Goal: Transaction & Acquisition: Download file/media

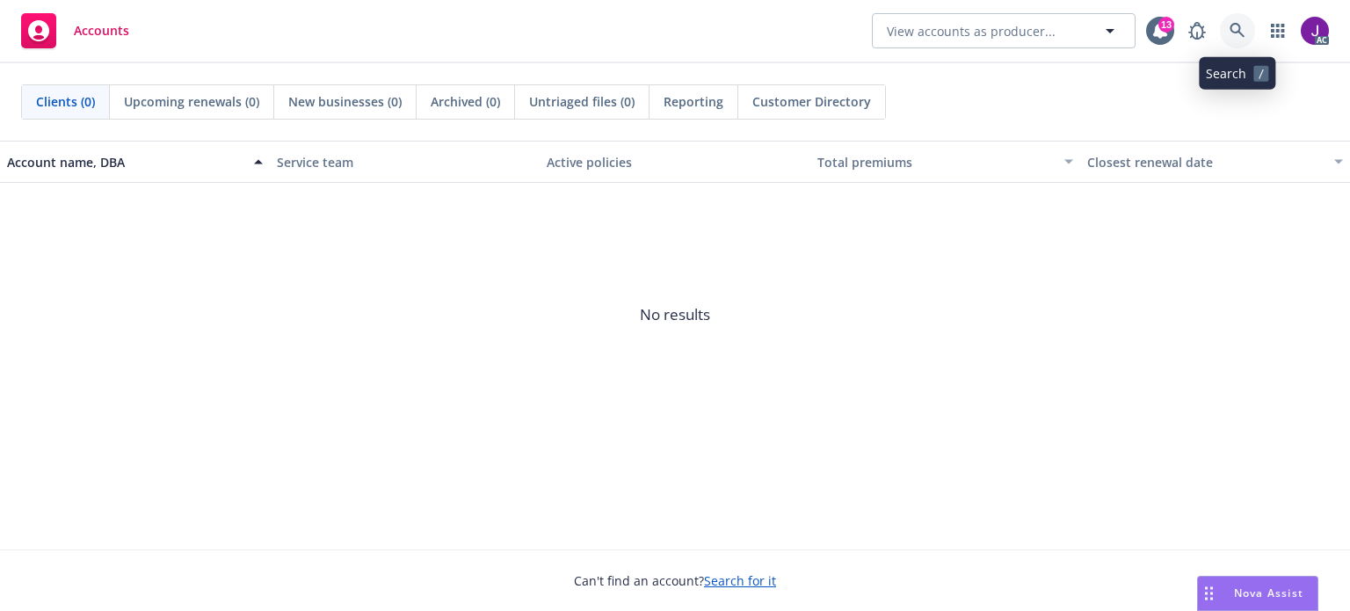
click at [1243, 20] on link at bounding box center [1237, 30] width 35 height 35
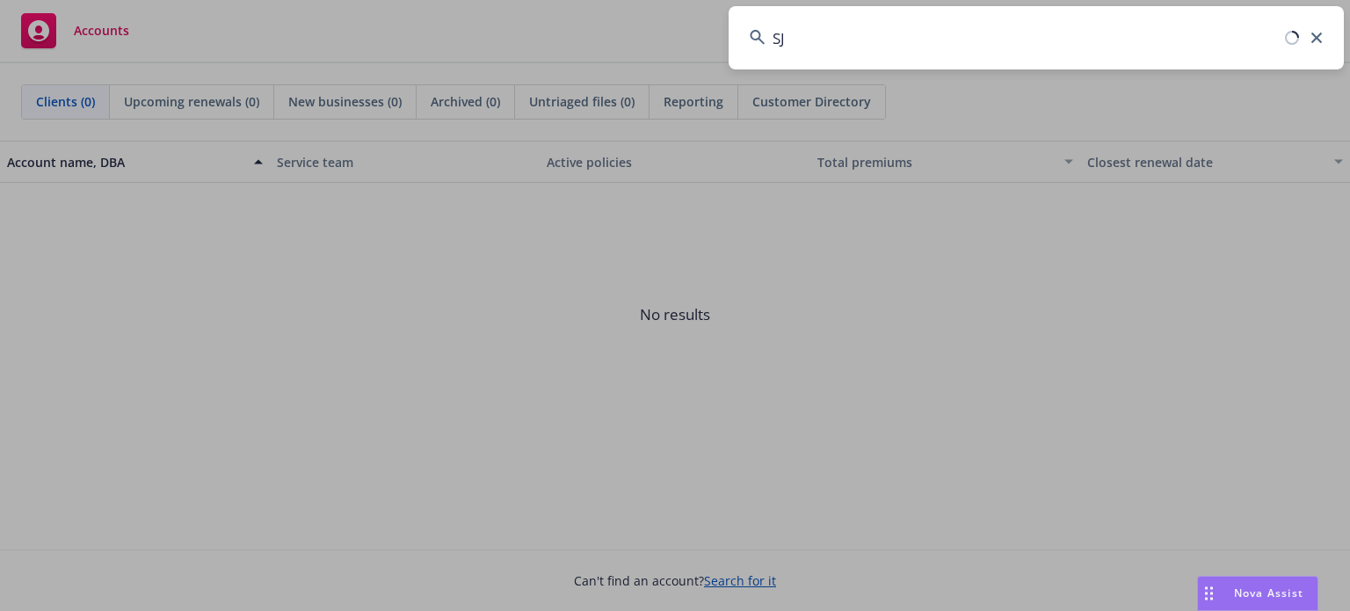
type input "SJW"
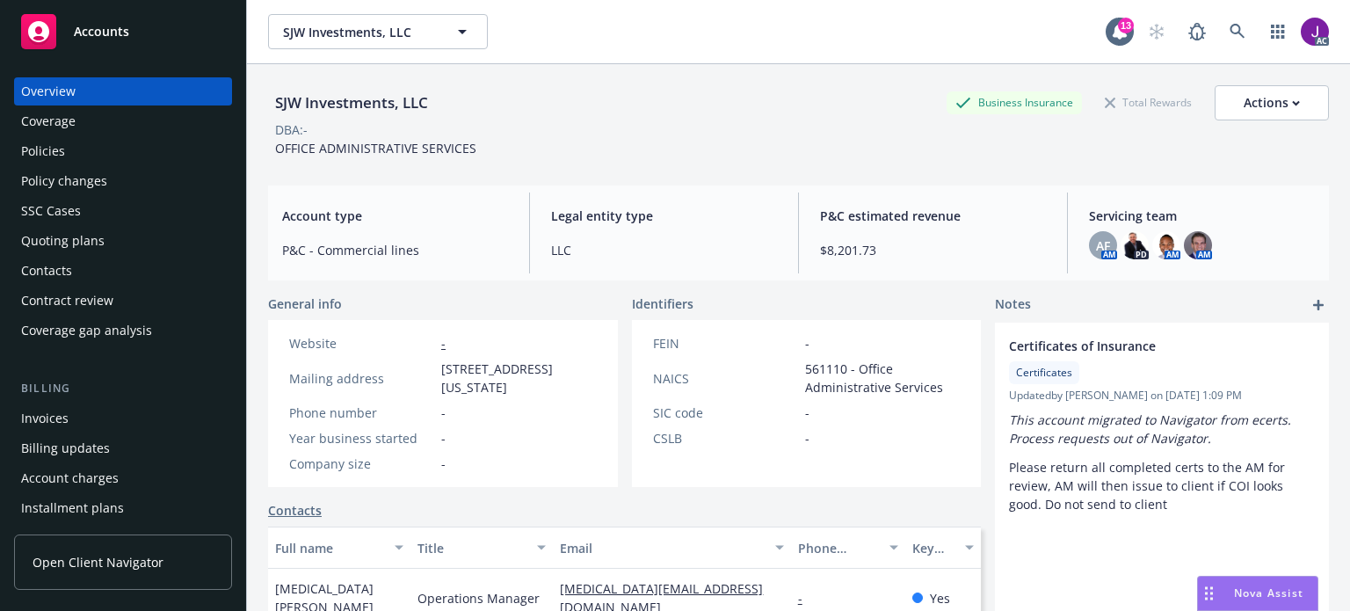
click at [76, 153] on div "Policies" at bounding box center [123, 151] width 204 height 28
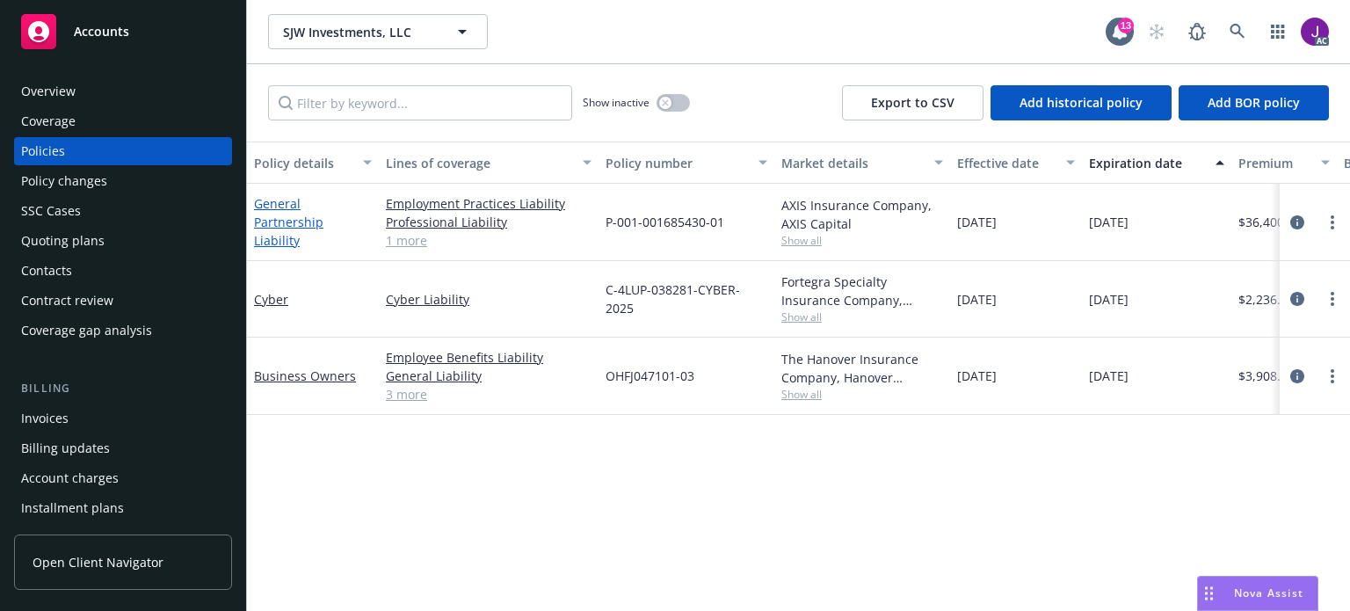
click at [287, 213] on link "General Partnership Liability" at bounding box center [288, 222] width 69 height 54
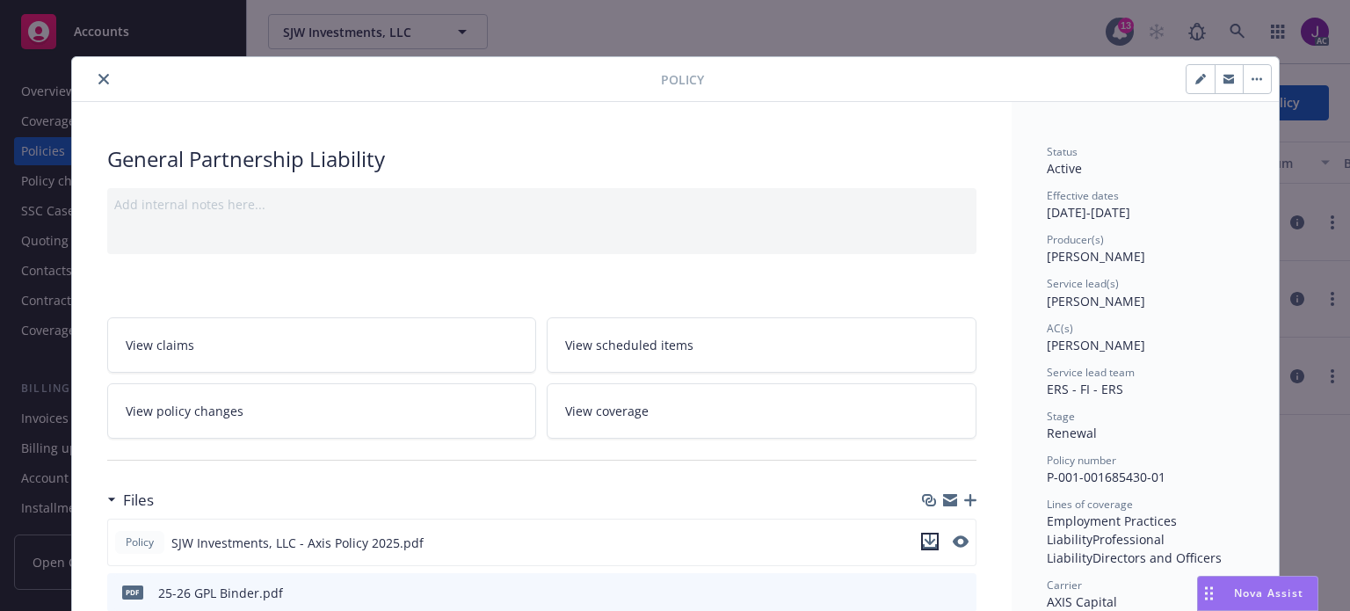
click at [923, 540] on icon "download file" at bounding box center [930, 541] width 14 height 14
click at [1105, 240] on div "Producer(s)" at bounding box center [1145, 239] width 197 height 15
click at [98, 79] on icon "close" at bounding box center [103, 79] width 11 height 11
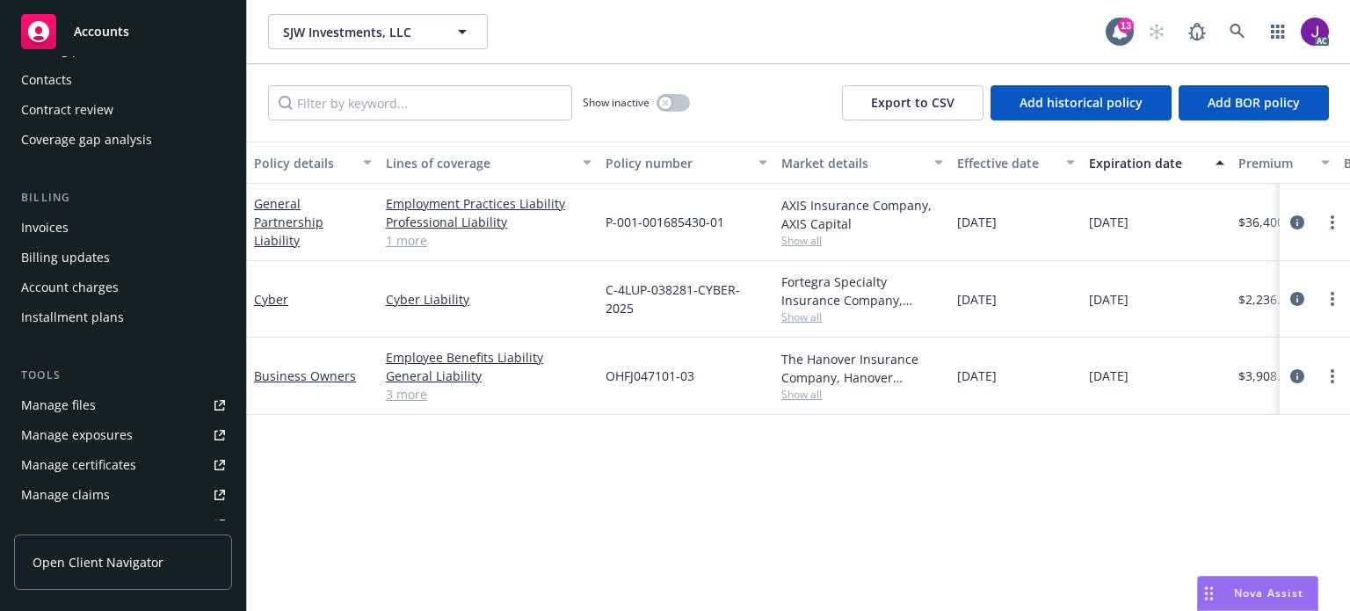
scroll to position [186, 0]
